Goal: Find specific page/section: Find specific page/section

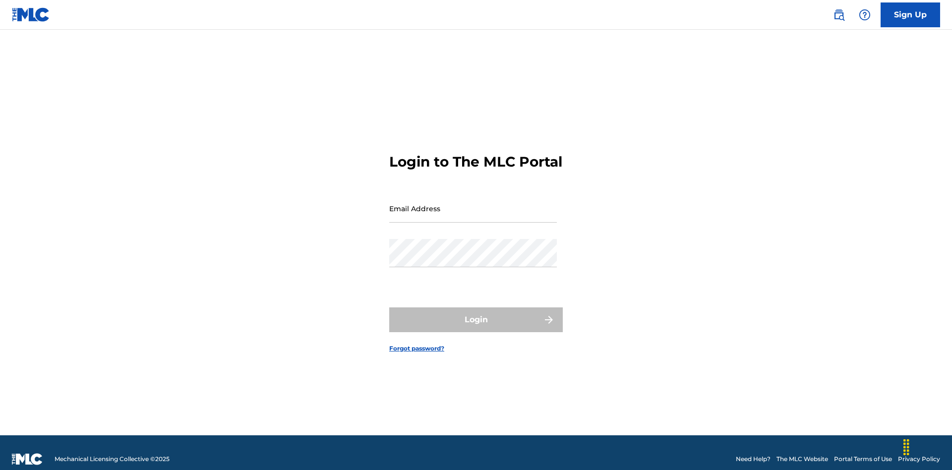
scroll to position [13, 0]
click at [473, 204] on input "Email Address" at bounding box center [473, 208] width 168 height 28
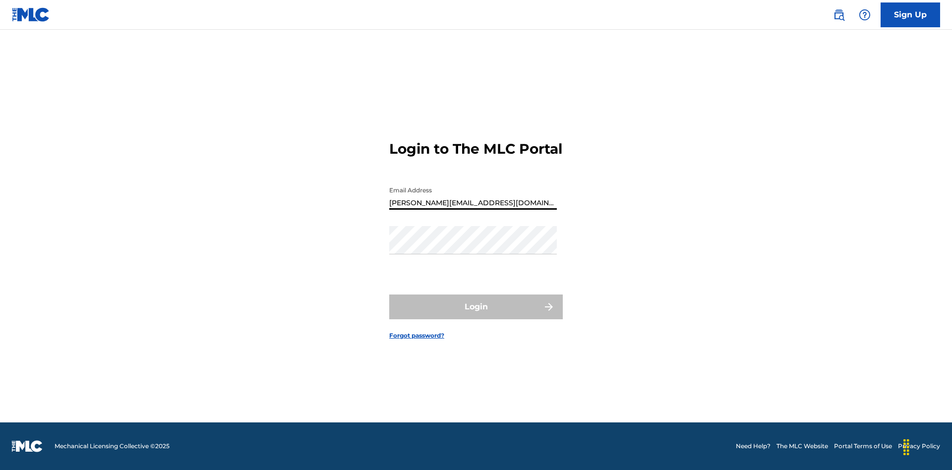
type input "Helena.Songwriter@gmail.com"
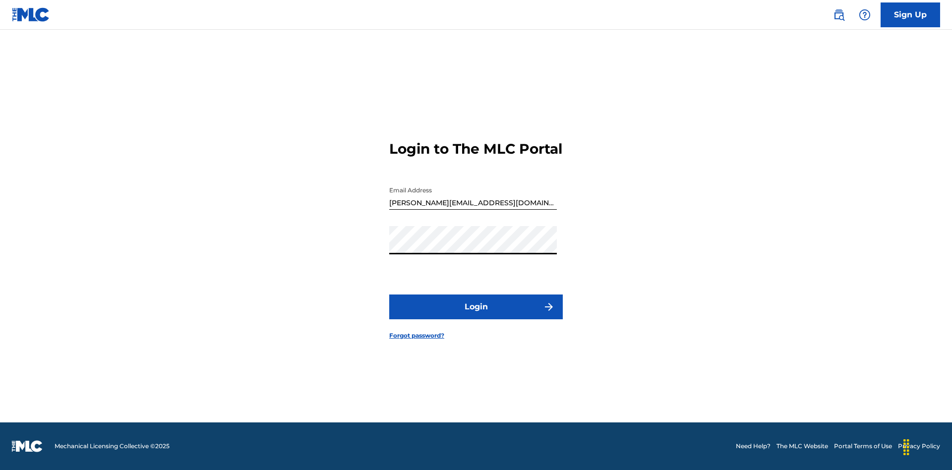
click at [476, 315] on button "Login" at bounding box center [475, 306] width 173 height 25
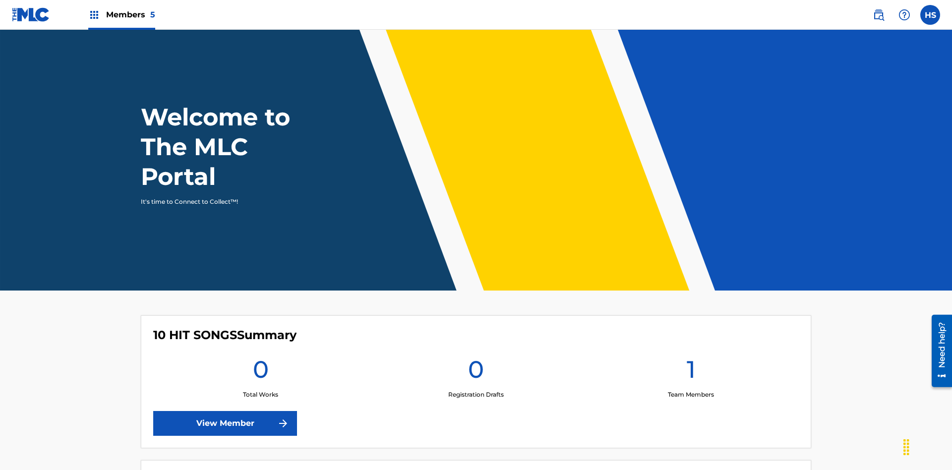
scroll to position [43, 0]
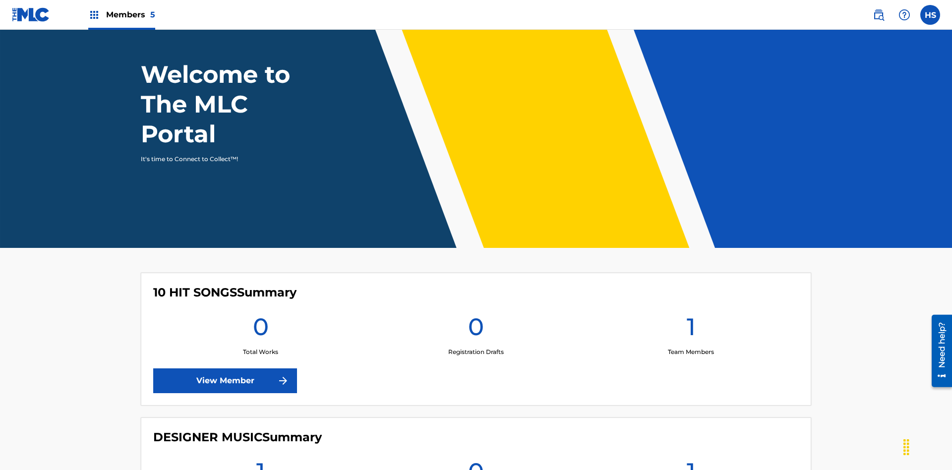
click at [121, 14] on span "Members 5" at bounding box center [130, 14] width 49 height 11
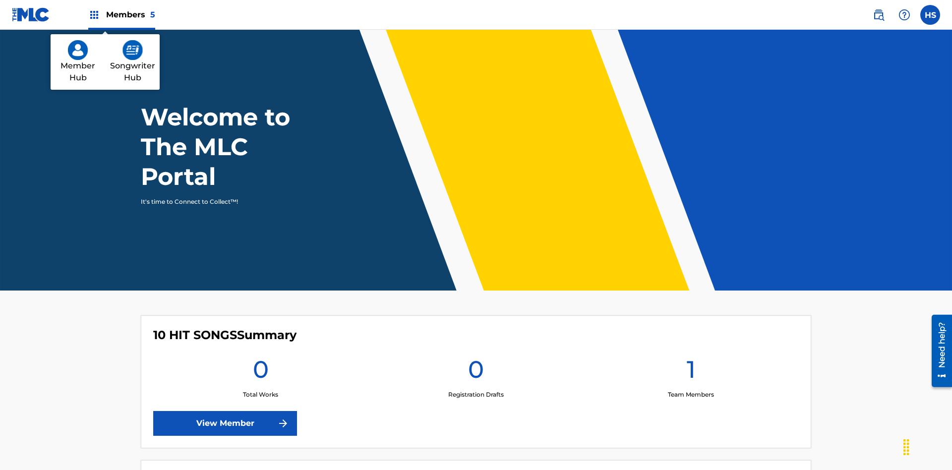
click at [78, 50] on img at bounding box center [78, 50] width 20 height 20
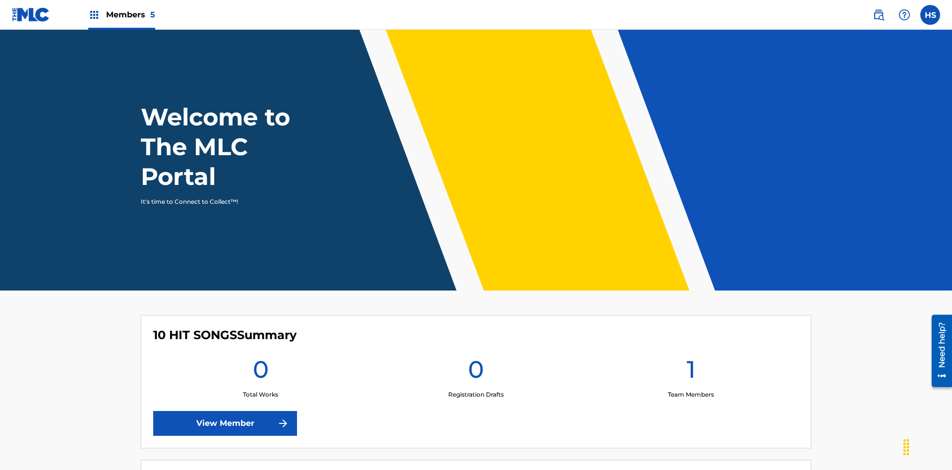
scroll to position [43, 0]
